Goal: Task Accomplishment & Management: Use online tool/utility

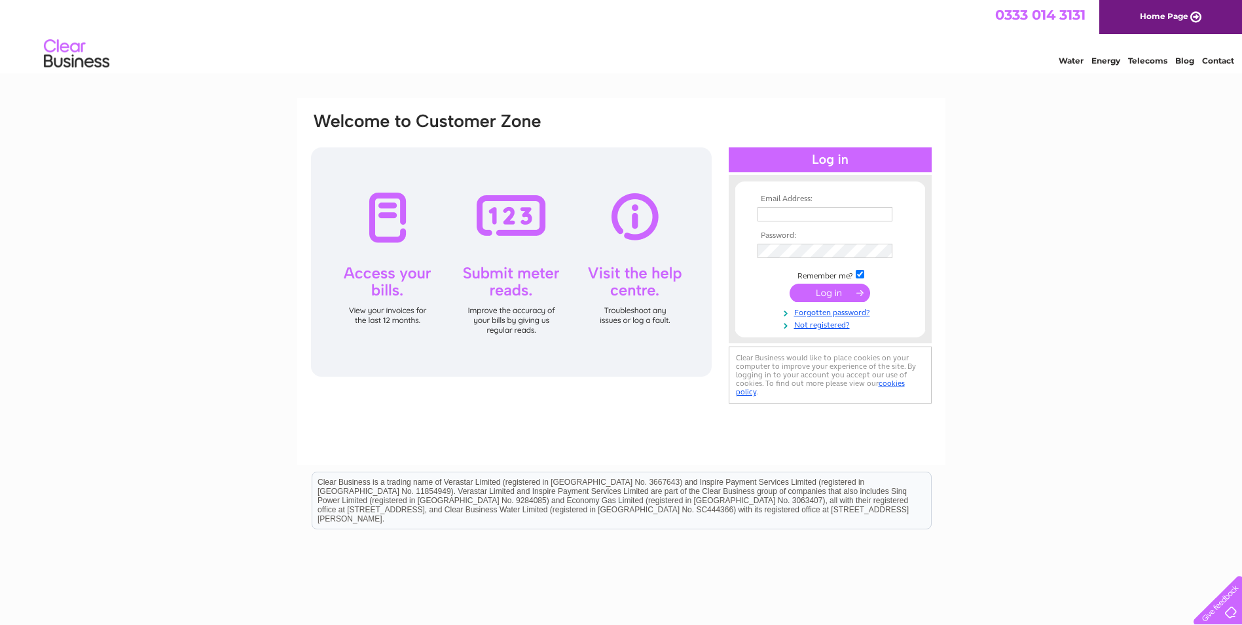
type input "suburbantaverns@hotmail.com"
click at [811, 297] on input "submit" at bounding box center [830, 292] width 81 height 18
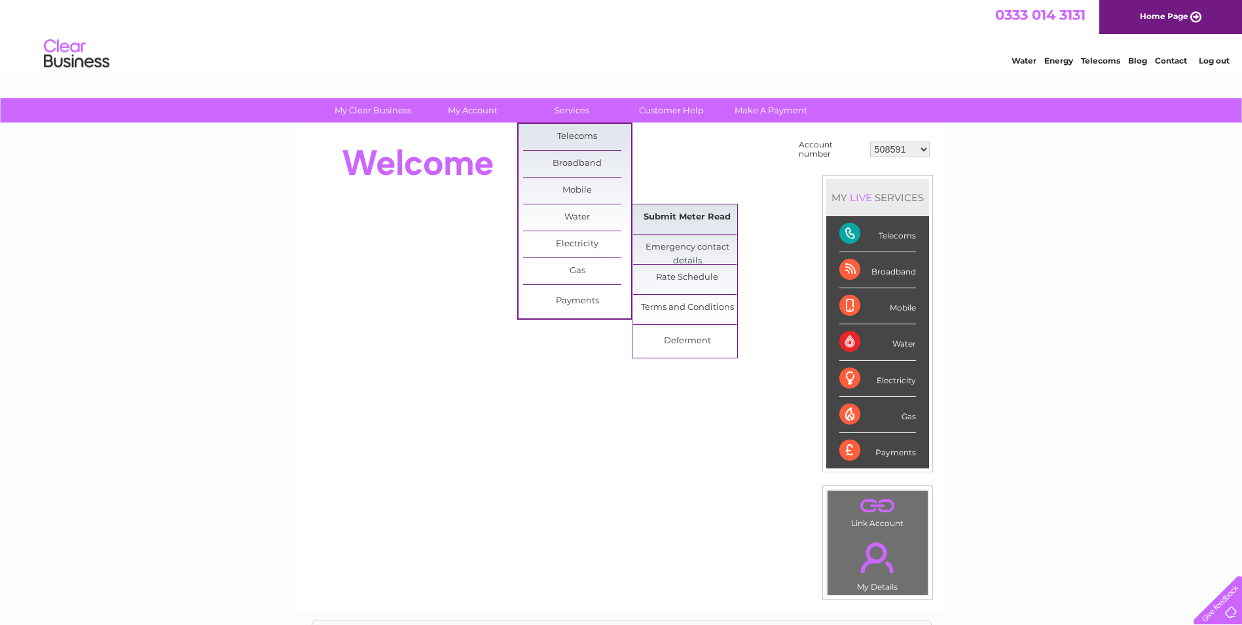
click at [673, 215] on link "Submit Meter Read" at bounding box center [687, 217] width 108 height 26
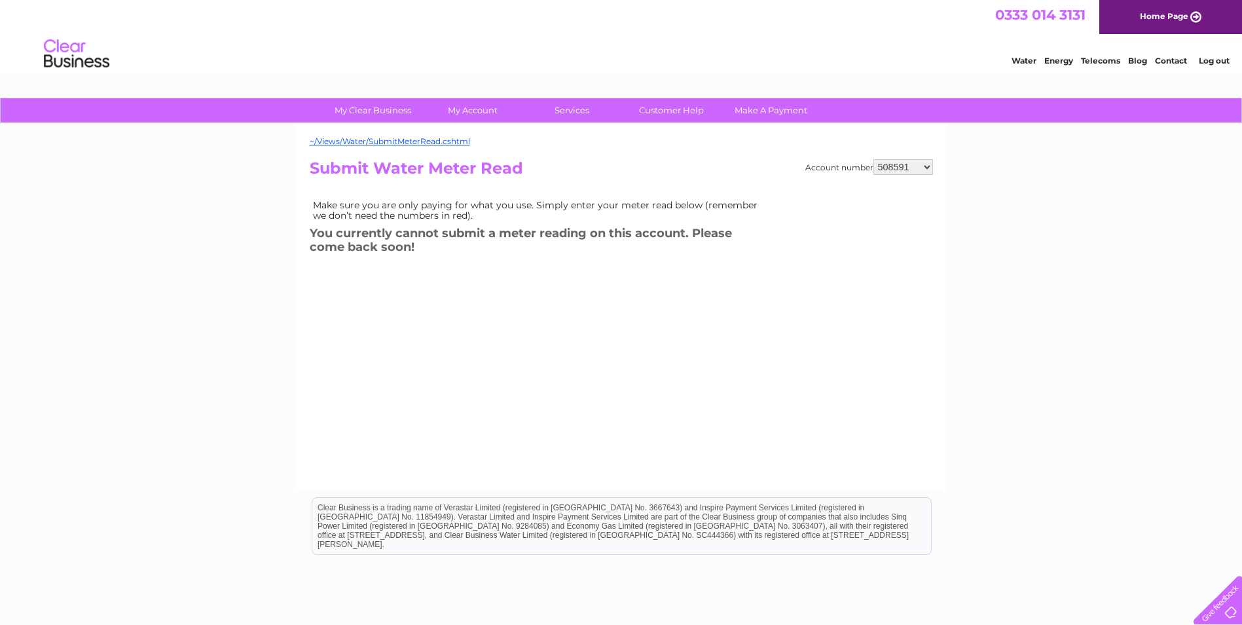
click at [928, 163] on select "508591 508597 508605 909614 911411 911416 980908 980909 1109339 1141354 3027011…" at bounding box center [903, 167] width 60 height 16
select select "911411"
click at [873, 159] on select "508591 508597 508605 909614 911411 911416 980908 980909 1109339 1141354 3027011…" at bounding box center [903, 167] width 60 height 16
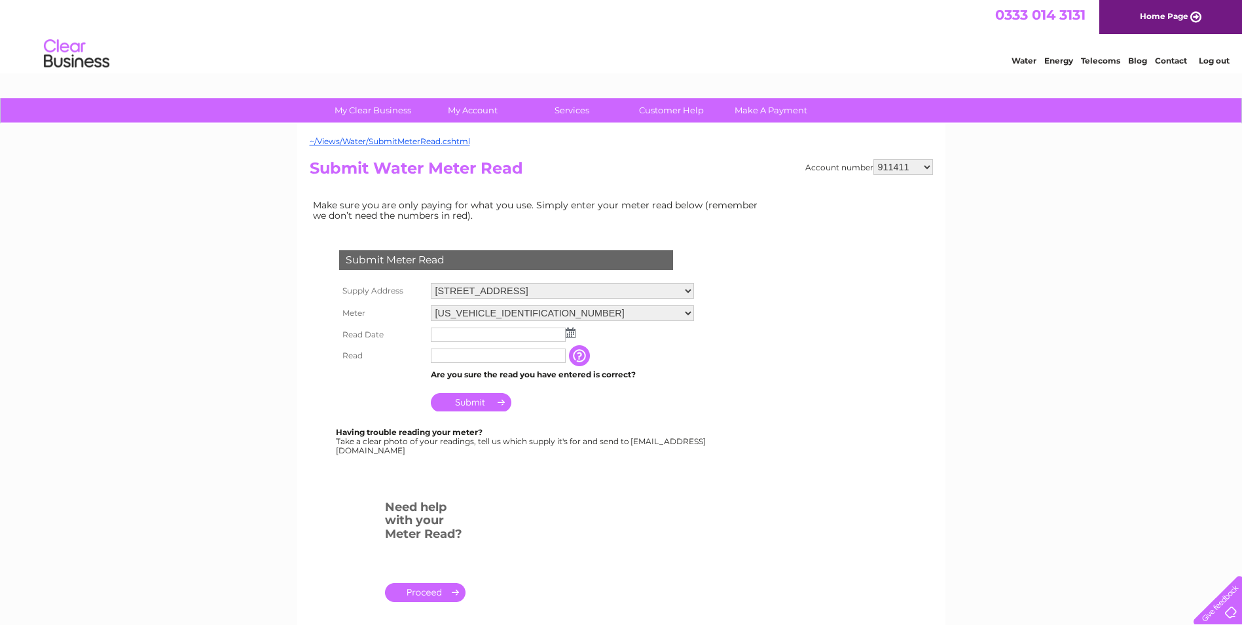
click at [572, 332] on img at bounding box center [571, 332] width 10 height 10
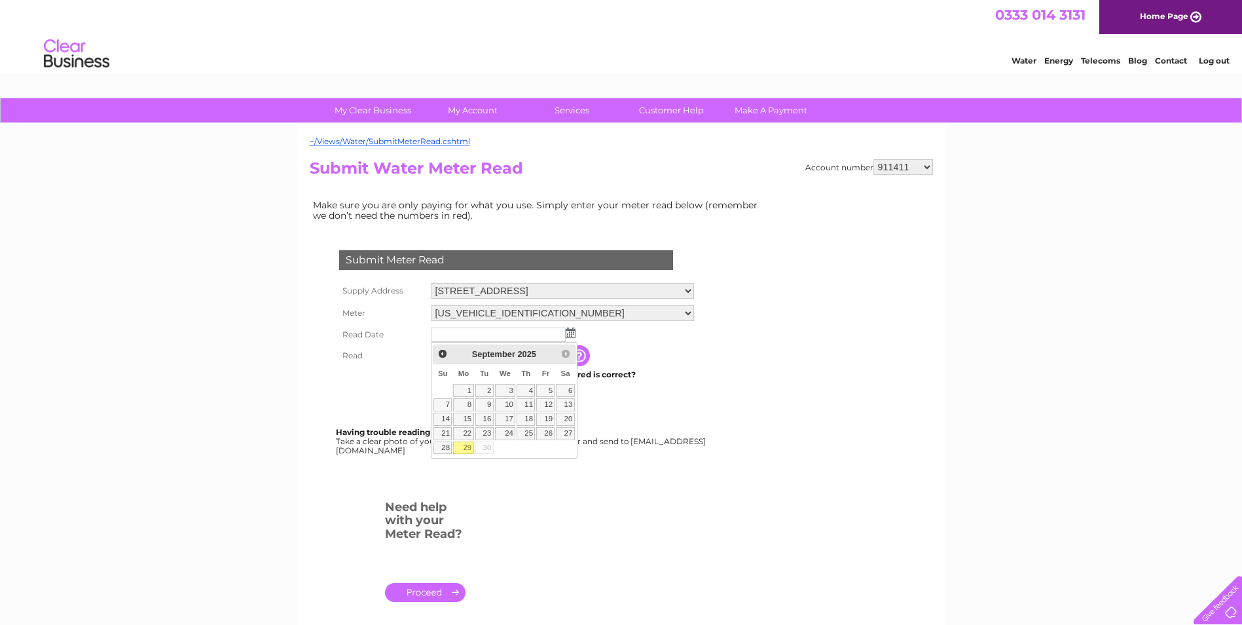
click at [462, 450] on link "29" at bounding box center [463, 447] width 20 height 13
type input "2025/09/29"
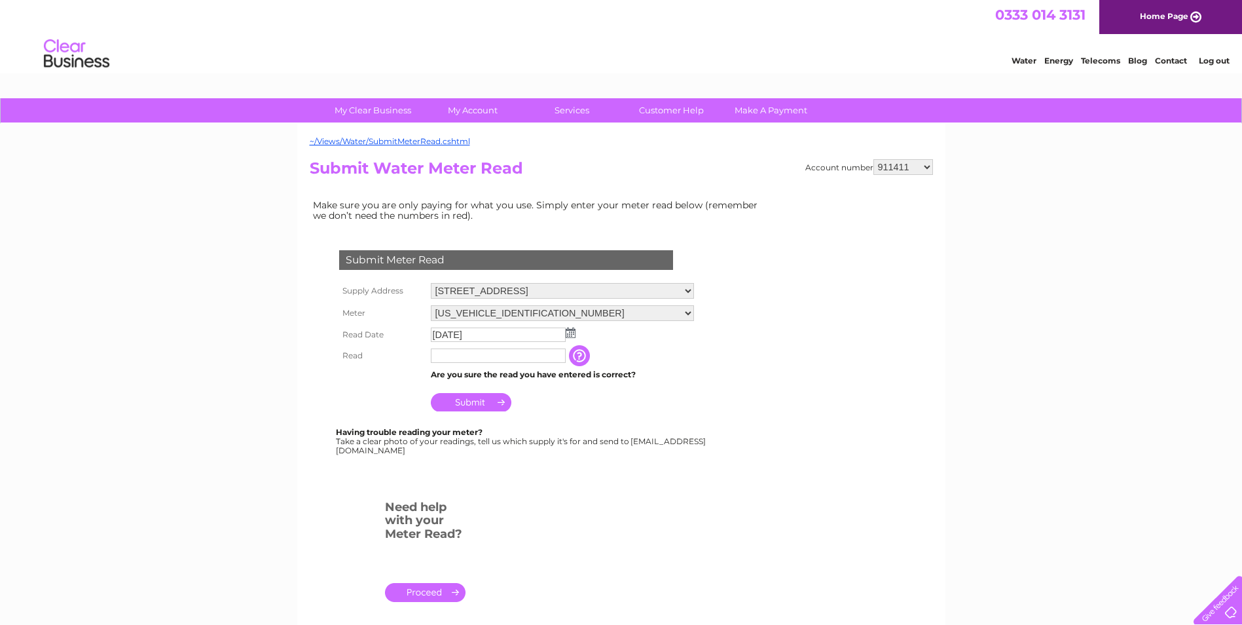
click at [465, 350] on input "text" at bounding box center [498, 355] width 135 height 14
type input "6331"
click at [473, 400] on input "Submit" at bounding box center [471, 402] width 81 height 18
